Goal: Download file/media

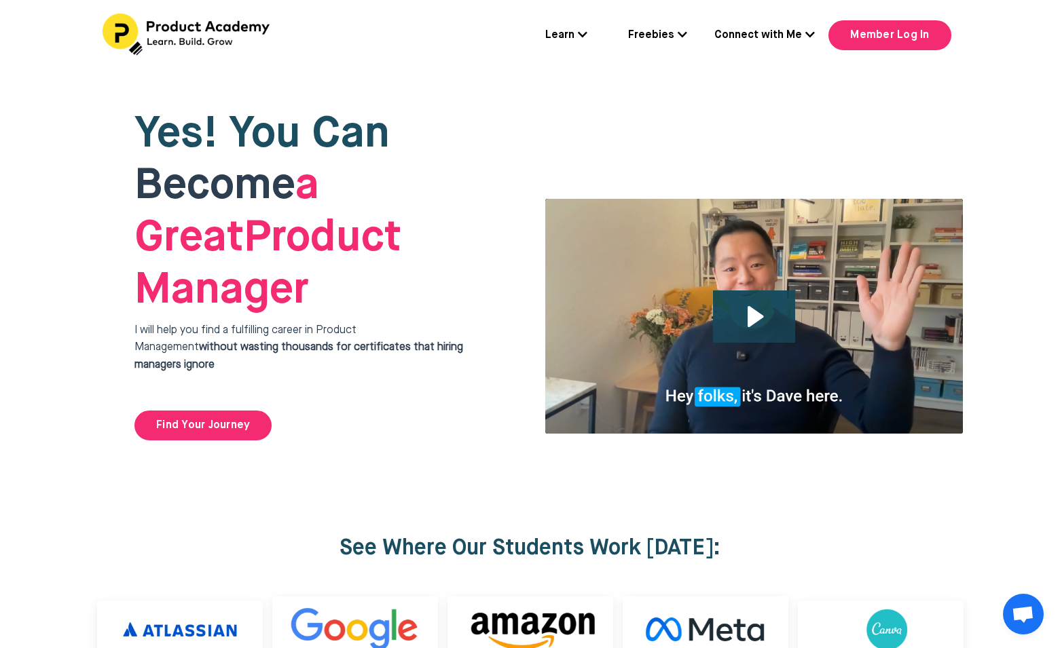
click at [663, 38] on link "Freebies" at bounding box center [657, 36] width 59 height 18
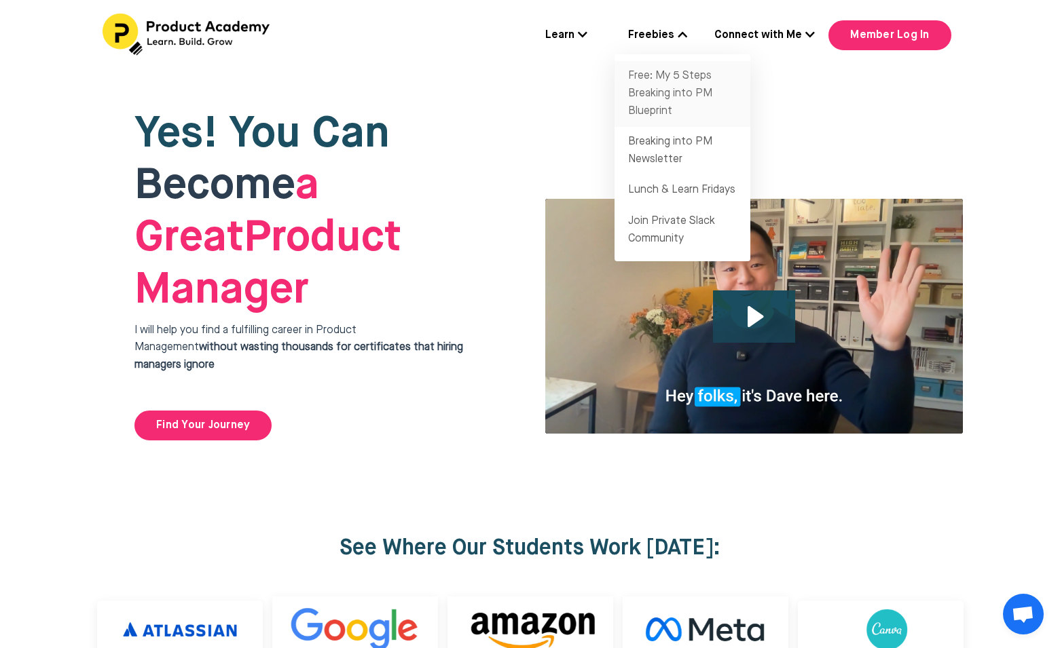
click at [650, 88] on link "Free: My 5 Steps Breaking into PM Blueprint" at bounding box center [683, 94] width 136 height 66
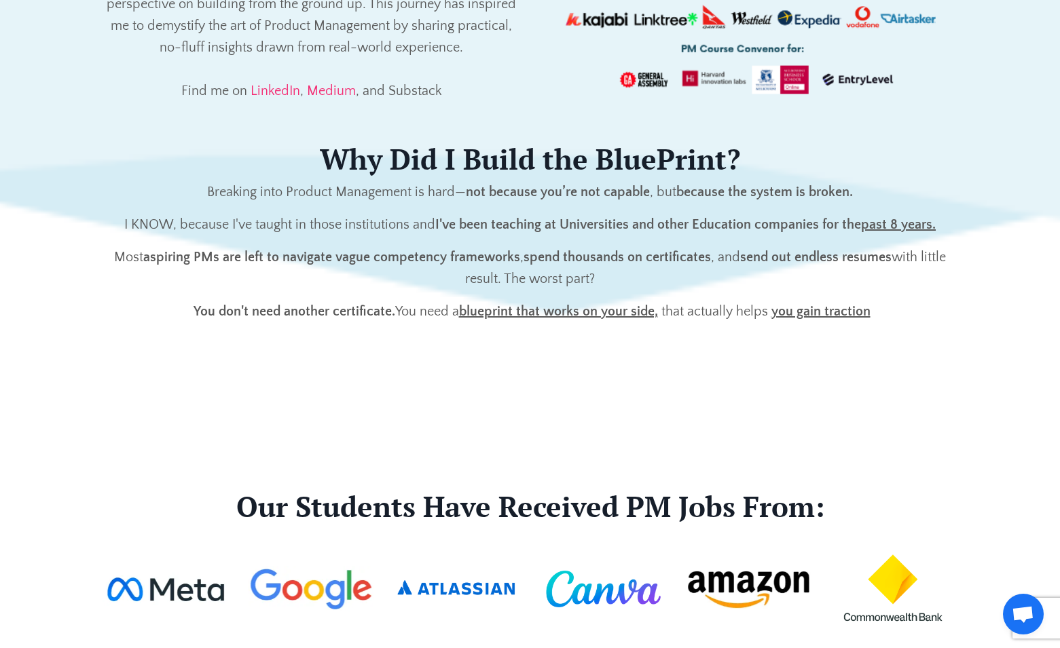
scroll to position [3024, 0]
